Goal: Task Accomplishment & Management: Manage account settings

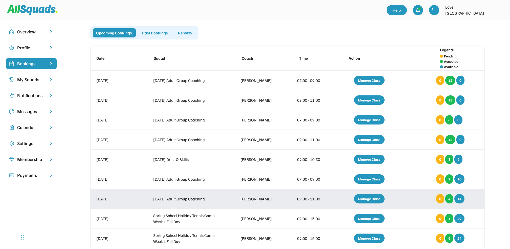
click at [363, 200] on div "Manage Class" at bounding box center [369, 198] width 31 height 9
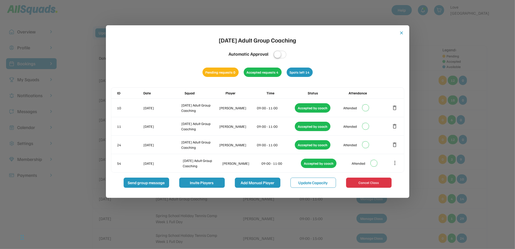
click at [260, 181] on button "Add Manual Player" at bounding box center [257, 182] width 45 height 10
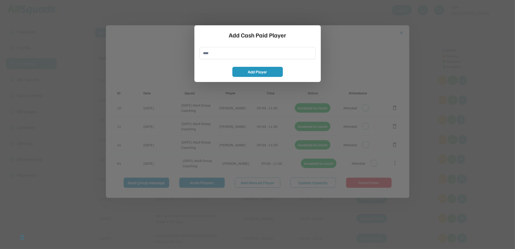
click at [204, 53] on input "input" at bounding box center [257, 53] width 116 height 12
type input "**********"
click at [239, 73] on button "Add Player" at bounding box center [257, 72] width 51 height 10
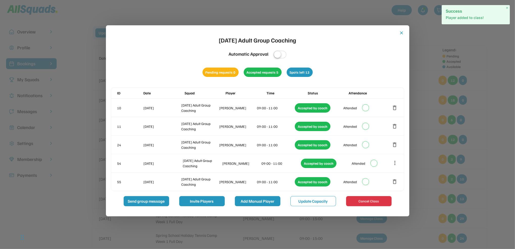
click at [256, 201] on button "Add Manual Player" at bounding box center [257, 201] width 45 height 10
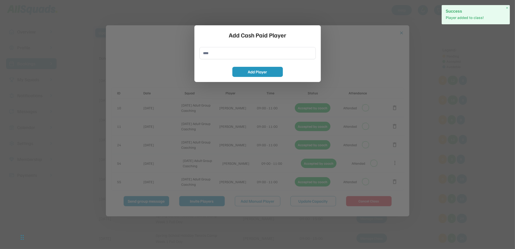
click at [209, 54] on input "input" at bounding box center [257, 53] width 116 height 12
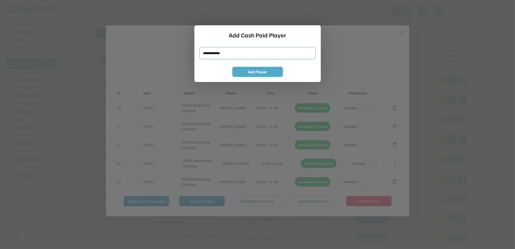
type input "**********"
click at [260, 71] on button "Add Player" at bounding box center [257, 72] width 51 height 10
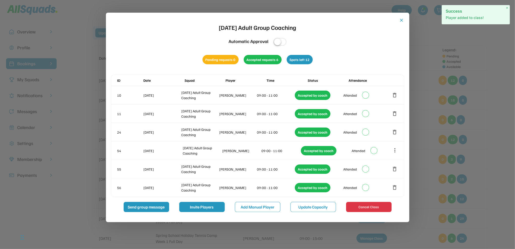
click at [401, 19] on button "close" at bounding box center [401, 20] width 5 height 5
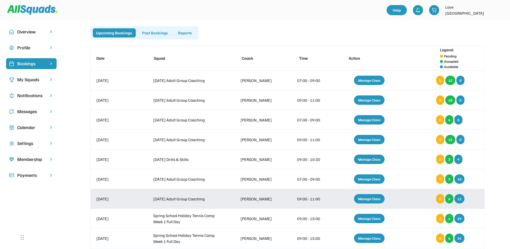
click at [369, 201] on div "Manage Class" at bounding box center [369, 198] width 31 height 9
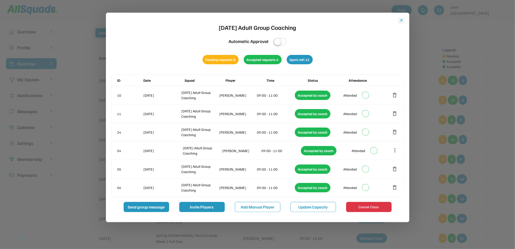
click at [400, 21] on button "close" at bounding box center [401, 20] width 5 height 5
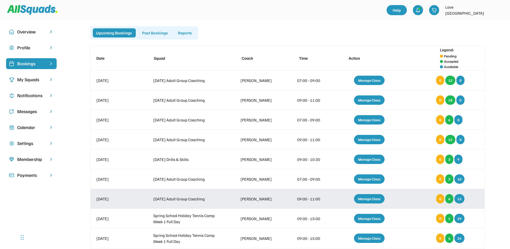
click at [362, 198] on div "Manage Class" at bounding box center [369, 198] width 31 height 9
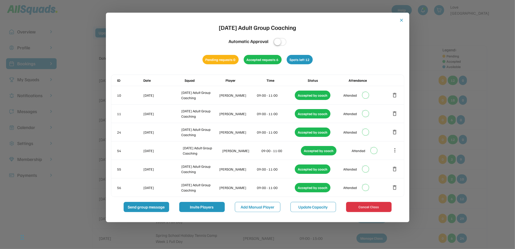
click at [403, 16] on div "close [DATE] Adult Group Coaching Automatic Approval Pending requests 0 Accepte…" at bounding box center [257, 117] width 303 height 209
click at [403, 17] on div "close [DATE] Adult Group Coaching Automatic Approval Pending requests 0 Accepte…" at bounding box center [257, 117] width 303 height 209
